Goal: Task Accomplishment & Management: Use online tool/utility

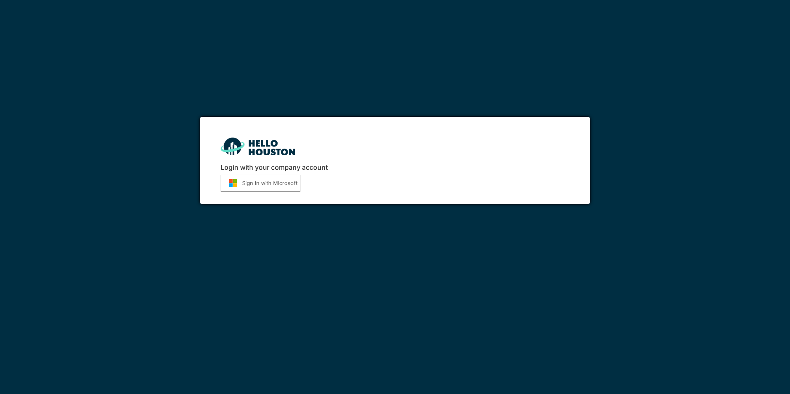
click at [268, 181] on button "Sign in with Microsoft" at bounding box center [261, 183] width 80 height 17
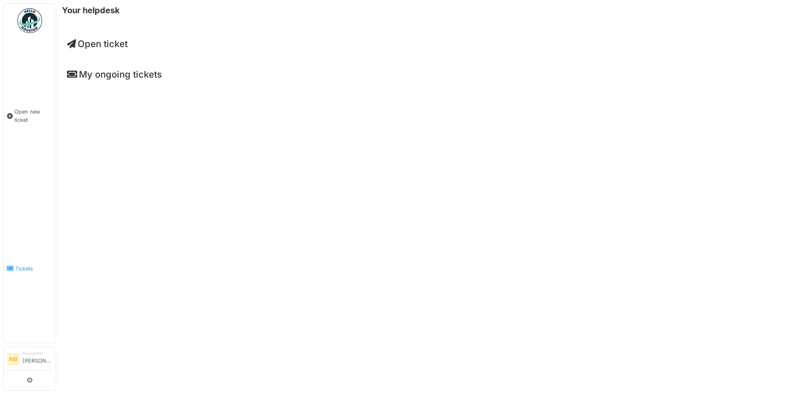
click at [23, 265] on span "Tickets" at bounding box center [33, 269] width 37 height 8
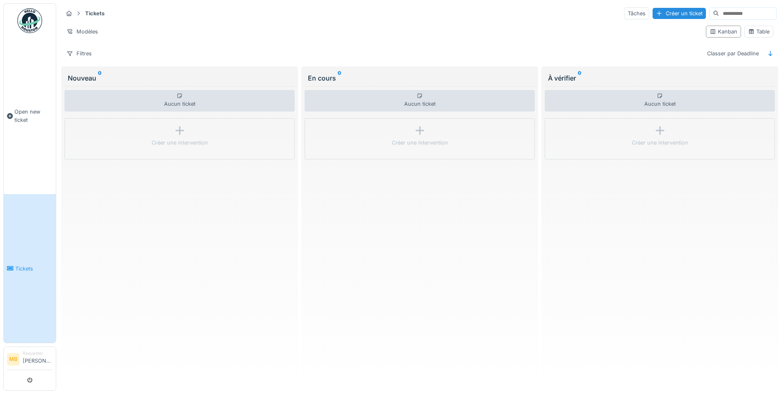
scroll to position [5, 0]
click at [81, 26] on div "Modèles" at bounding box center [82, 32] width 39 height 12
click at [696, 244] on div "Aucun ticket Créer une intervention" at bounding box center [660, 234] width 230 height 297
click at [24, 24] on img at bounding box center [29, 20] width 25 height 25
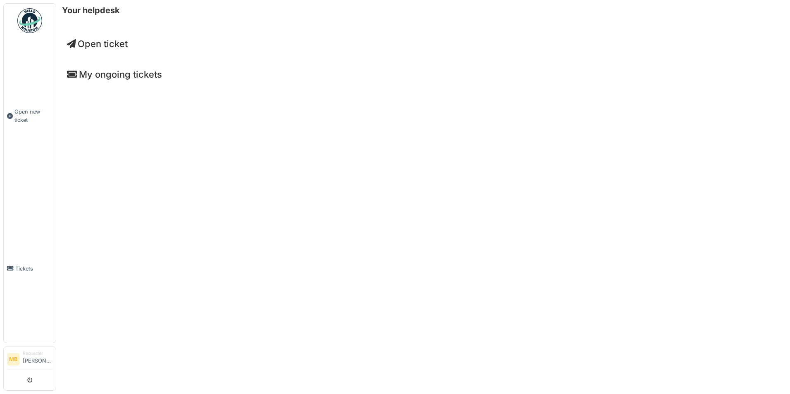
click at [138, 77] on h4 "My ongoing tickets" at bounding box center [423, 74] width 713 height 11
click at [68, 74] on icon at bounding box center [72, 74] width 10 height 9
click at [48, 352] on li "Requester Mathieu Brandt" at bounding box center [38, 360] width 30 height 18
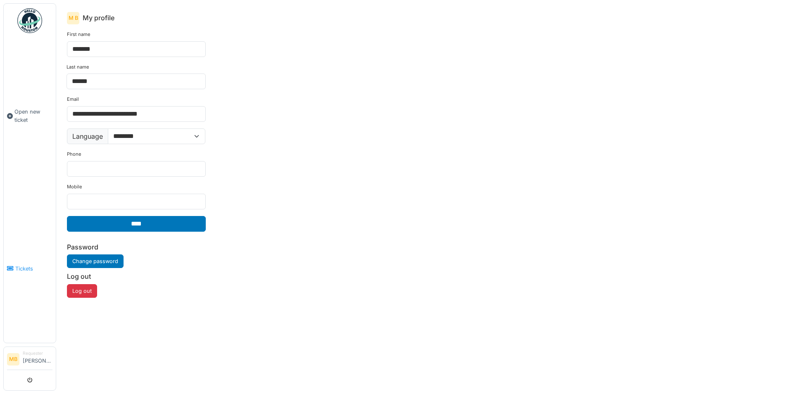
click span "Tickets"
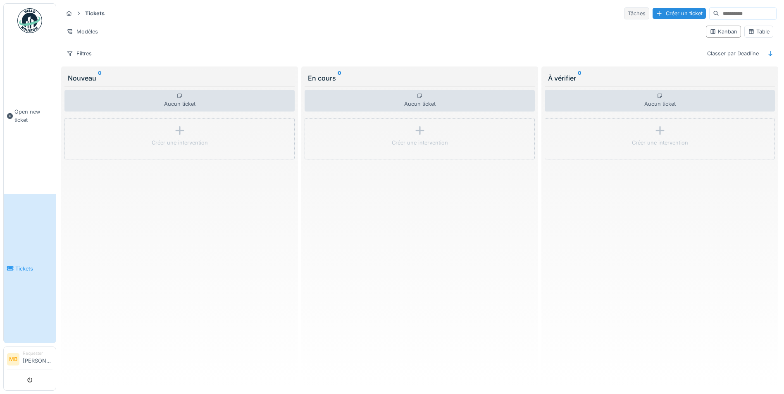
click at [624, 14] on div "Tâches" at bounding box center [636, 13] width 25 height 12
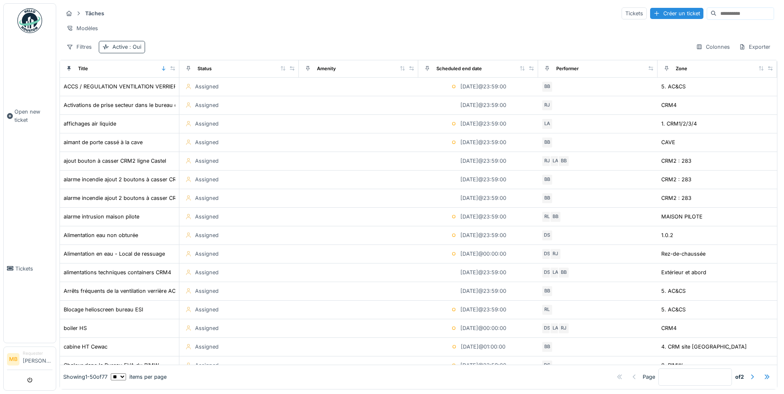
click at [134, 47] on span ": Oui" at bounding box center [135, 47] width 14 height 6
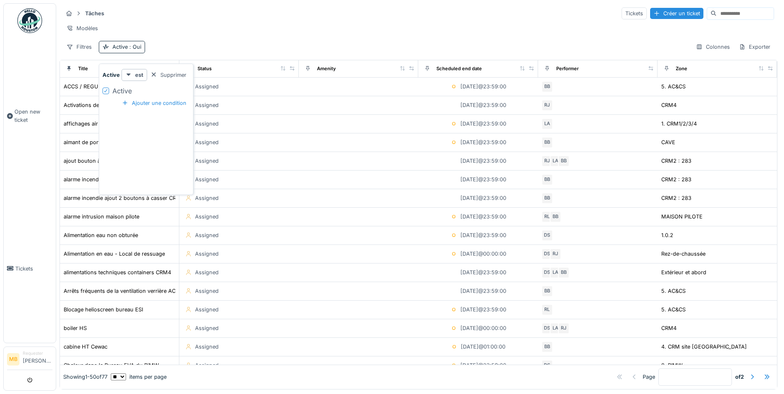
click at [107, 89] on icon at bounding box center [105, 91] width 5 height 4
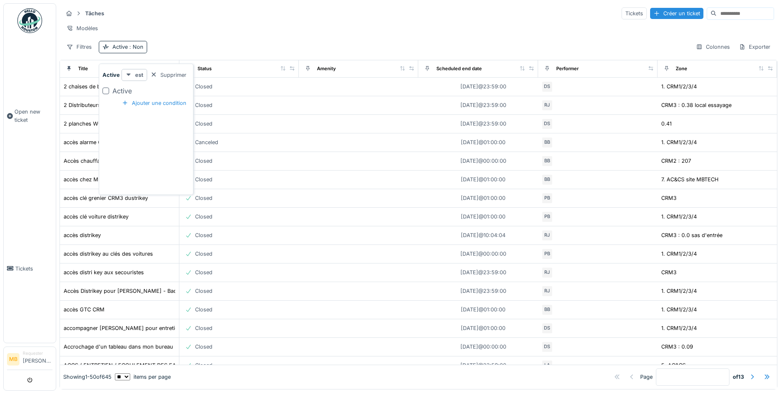
click at [140, 71] on strong "est" at bounding box center [139, 75] width 8 height 8
click at [155, 124] on div "Active est Supprimer Active Ajouter une condition" at bounding box center [146, 131] width 91 height 124
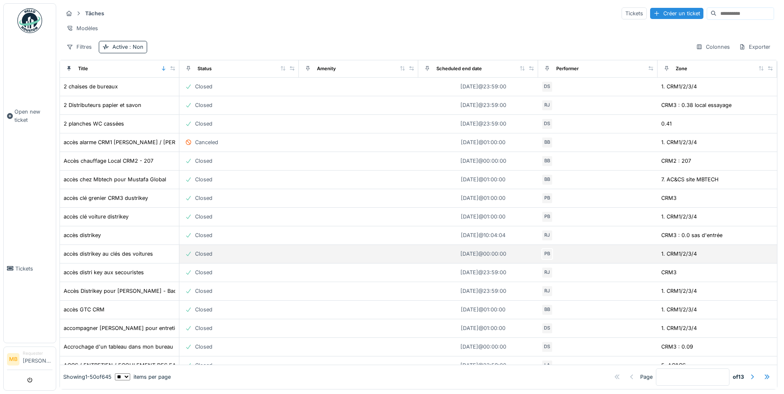
click at [126, 261] on td "accès distrikey au clés des voitures" at bounding box center [119, 254] width 119 height 19
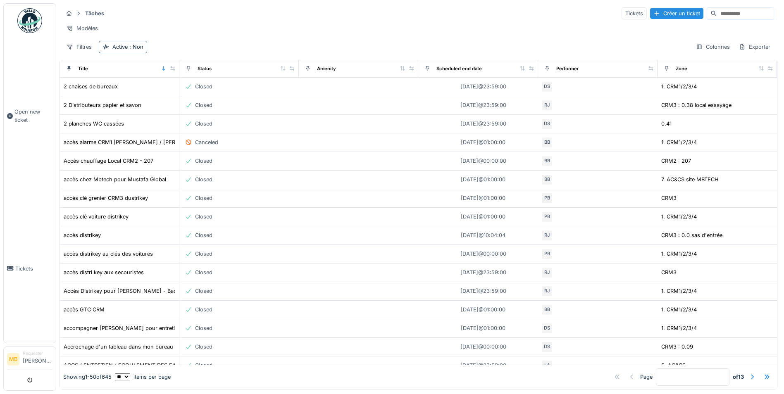
click at [717, 13] on input at bounding box center [745, 14] width 57 height 12
type input "**********"
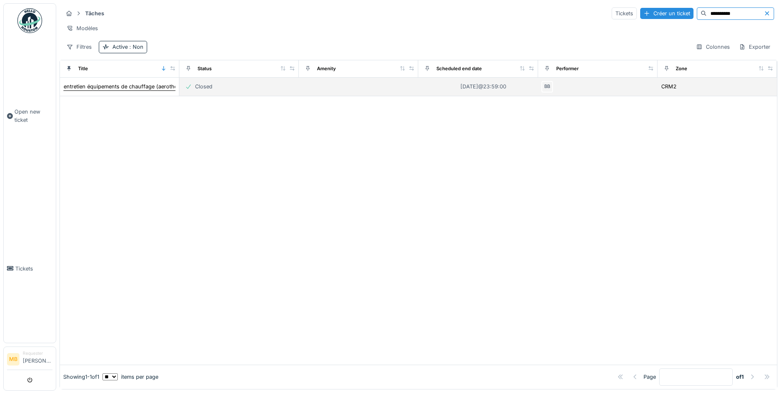
click at [123, 91] on div "entretien équipements de chauffage (aerothermes + gaz naturel) & air conditionné" at bounding box center [167, 87] width 207 height 8
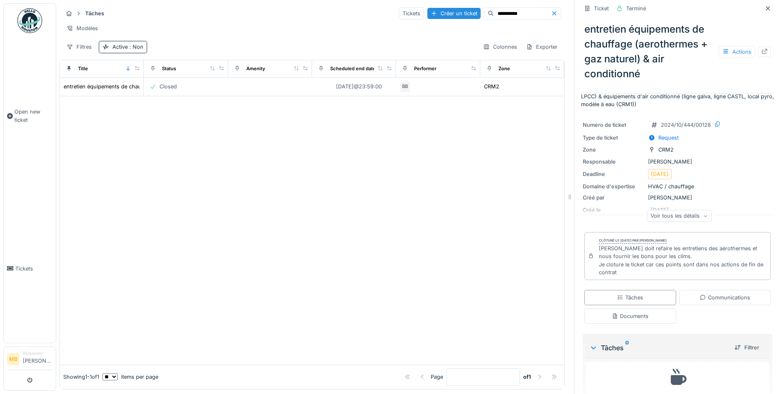
scroll to position [41, 0]
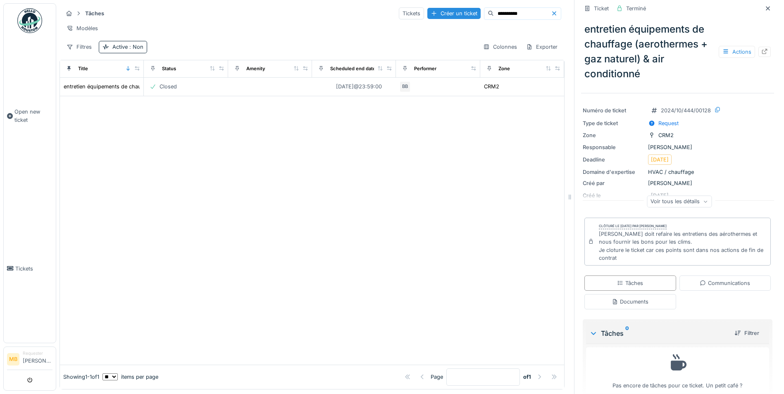
click at [671, 203] on div "Voir tous les détails" at bounding box center [679, 202] width 65 height 12
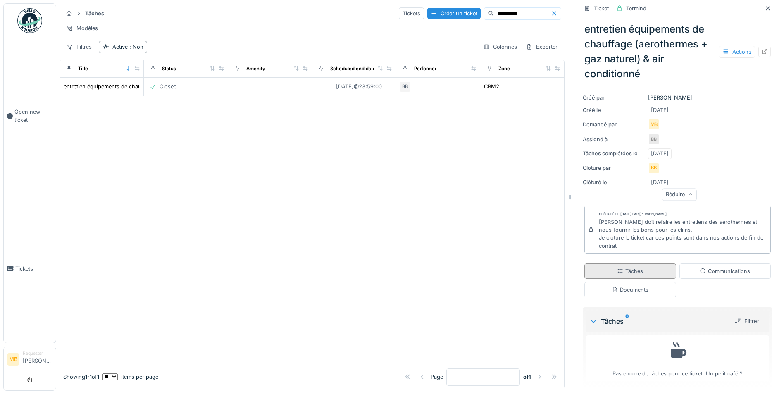
scroll to position [127, 0]
click at [726, 272] on div "Communications" at bounding box center [725, 271] width 50 height 8
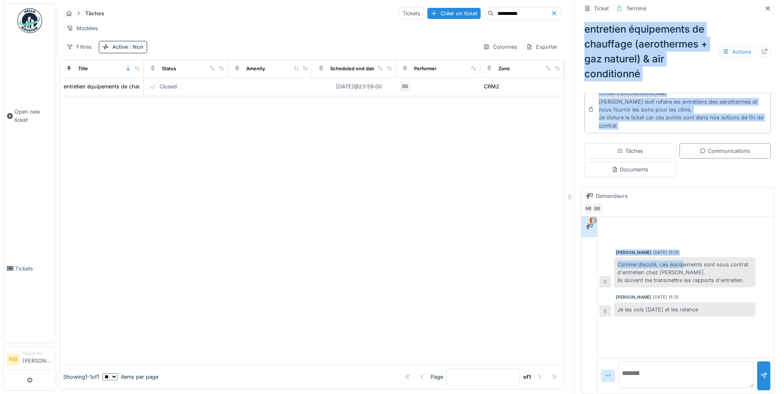
scroll to position [248, 0]
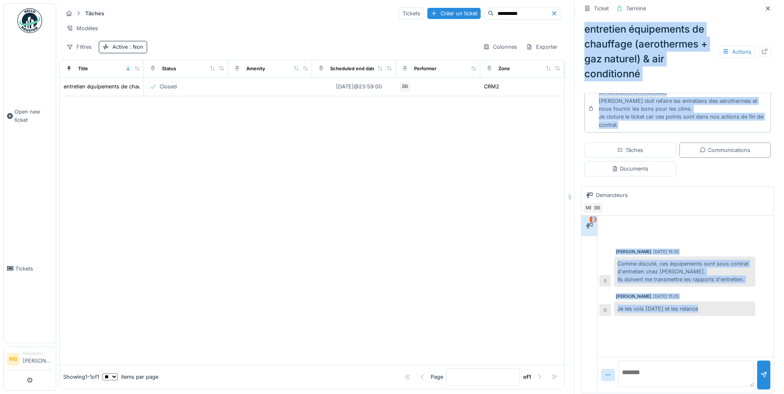
drag, startPoint x: 579, startPoint y: 26, endPoint x: 734, endPoint y: 317, distance: 329.7
click at [734, 317] on div "Ticket Terminé entretien équipements de chauffage (aerothermes + gaz naturel) &…" at bounding box center [677, 74] width 193 height 645
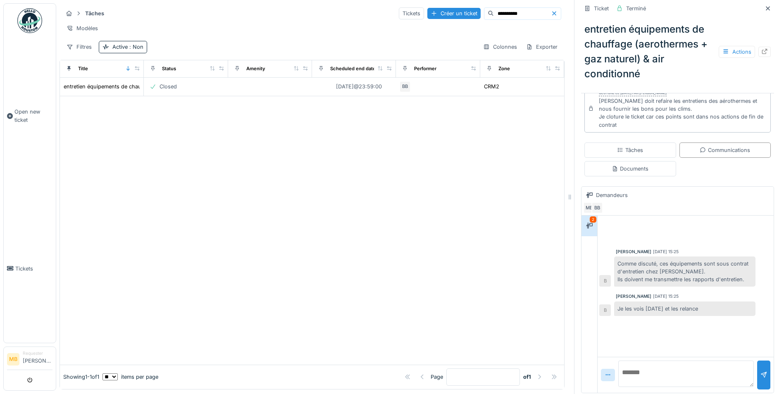
click at [513, 236] on div at bounding box center [312, 230] width 504 height 269
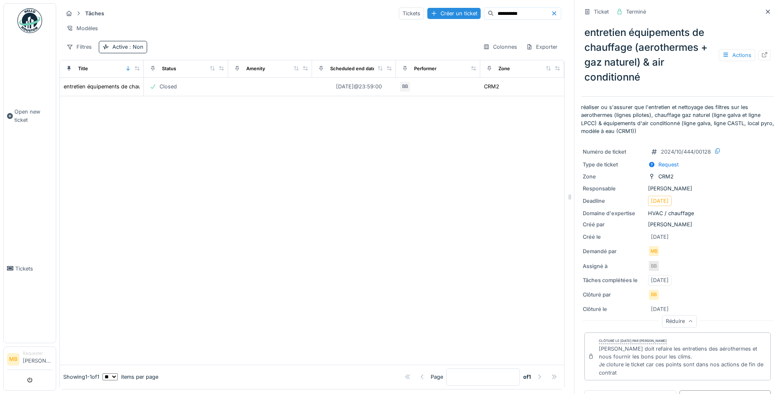
scroll to position [0, 0]
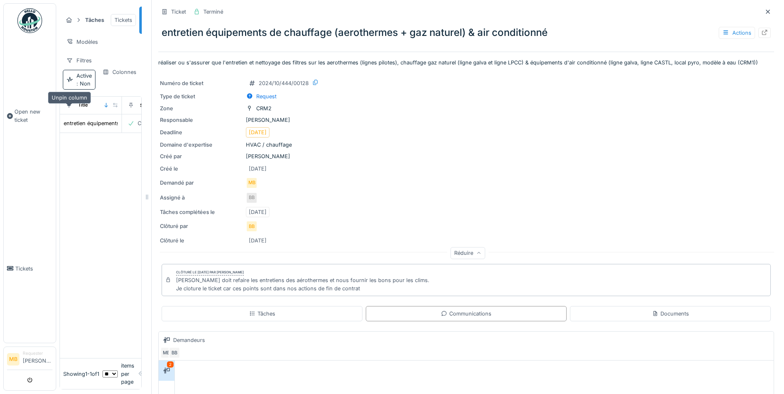
drag, startPoint x: 562, startPoint y: 53, endPoint x: 65, endPoint y: 109, distance: 500.4
click at [65, 109] on div "**********" at bounding box center [420, 197] width 728 height 394
